Goal: Transaction & Acquisition: Purchase product/service

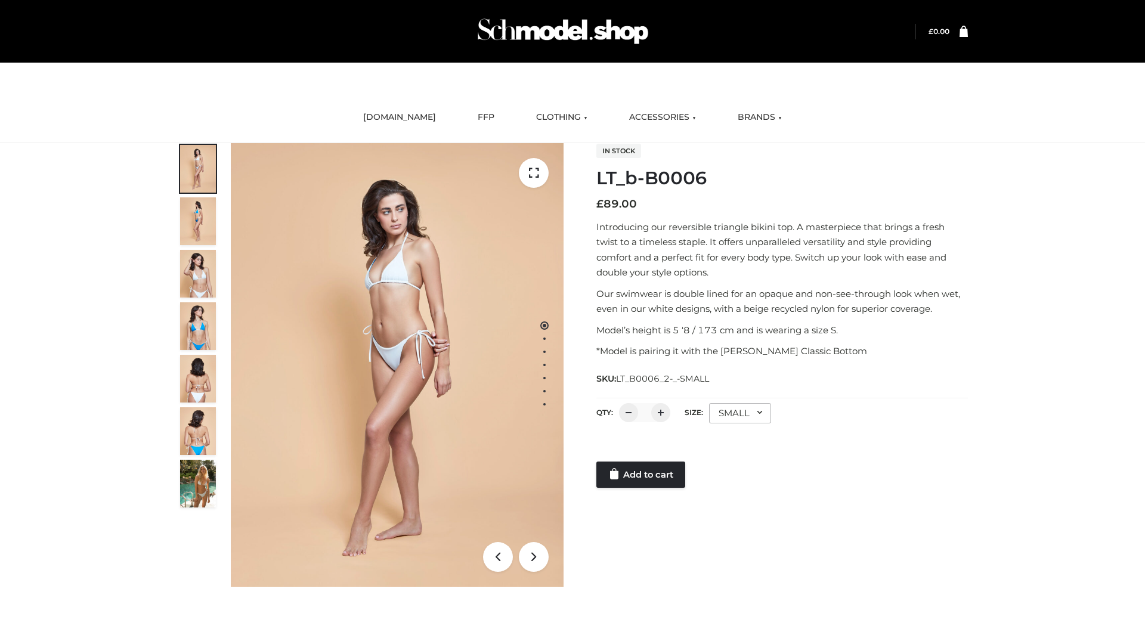
click at [641, 475] on link "Add to cart" at bounding box center [640, 474] width 89 height 26
